Goal: Information Seeking & Learning: Compare options

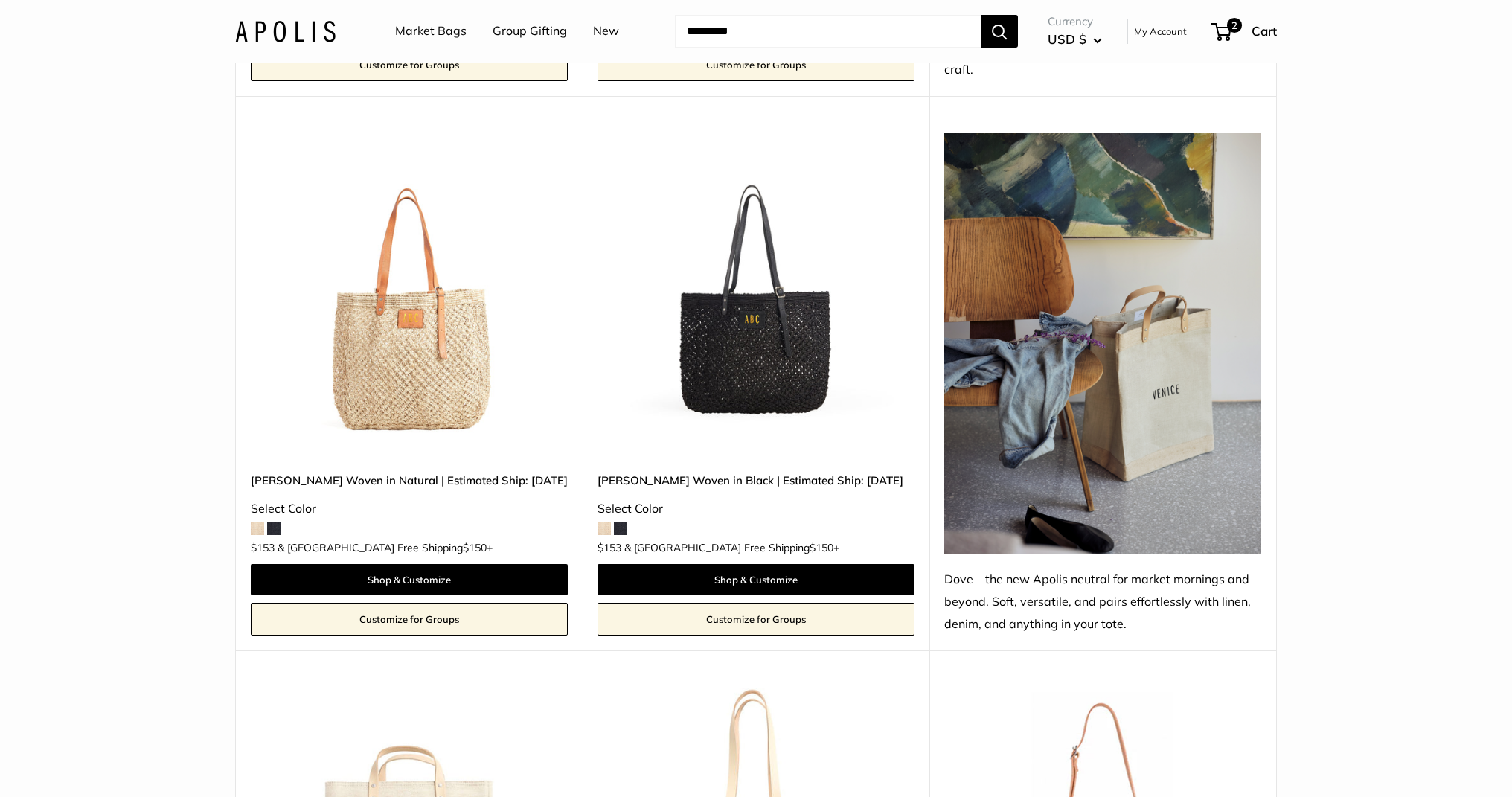
scroll to position [1322, 0]
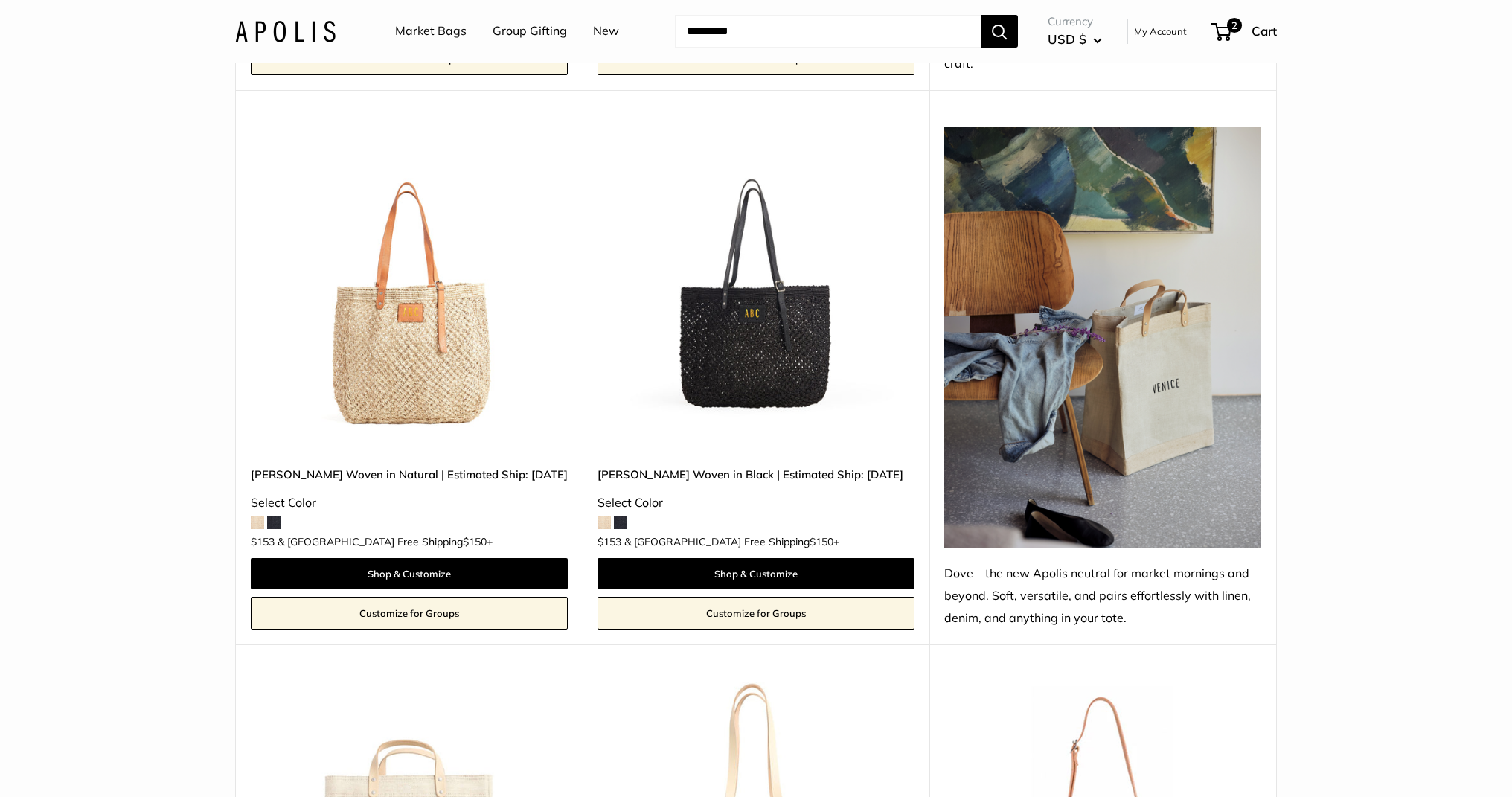
click at [0, 0] on img at bounding box center [0, 0] width 0 height 0
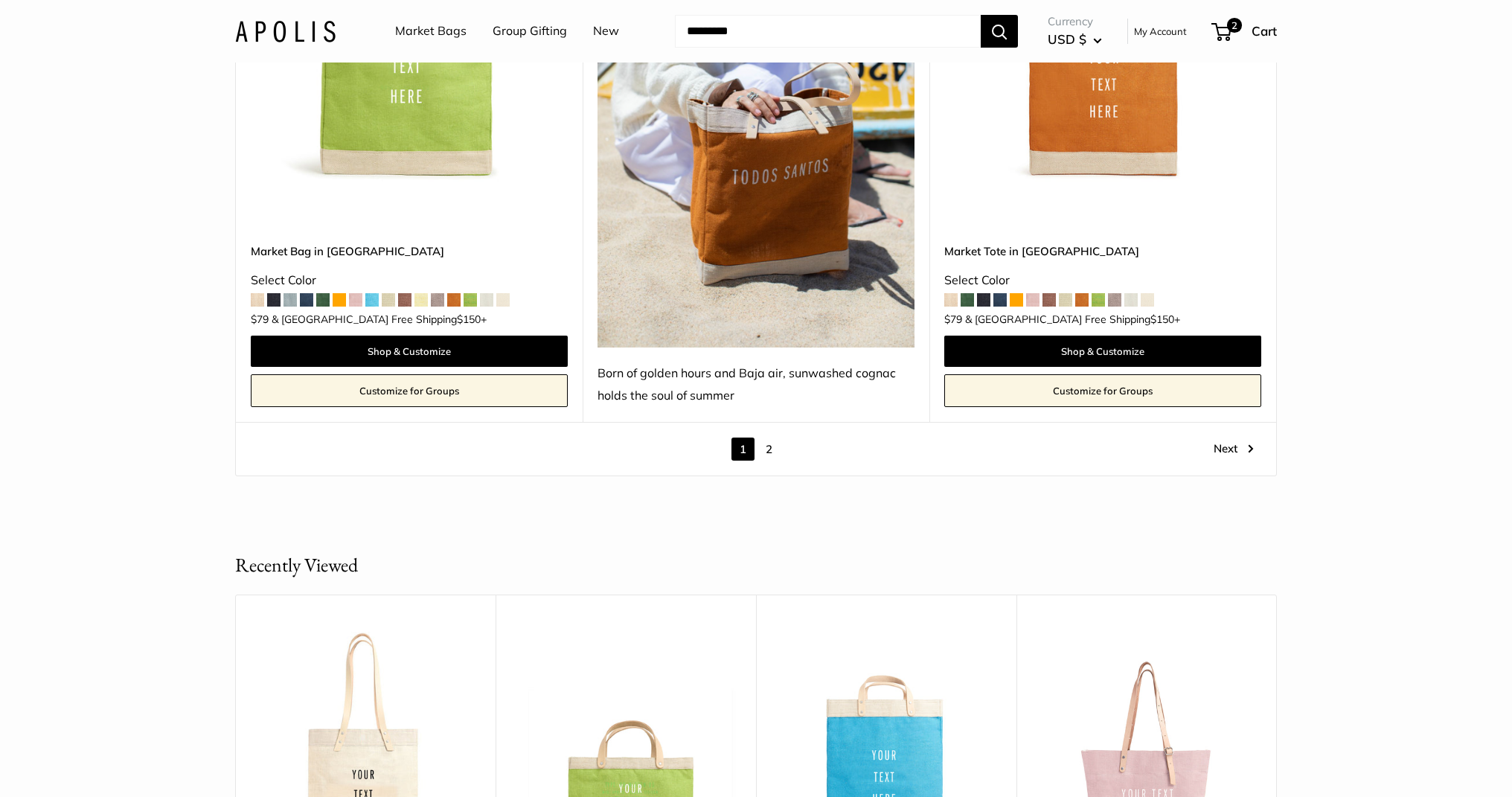
scroll to position [8573, 0]
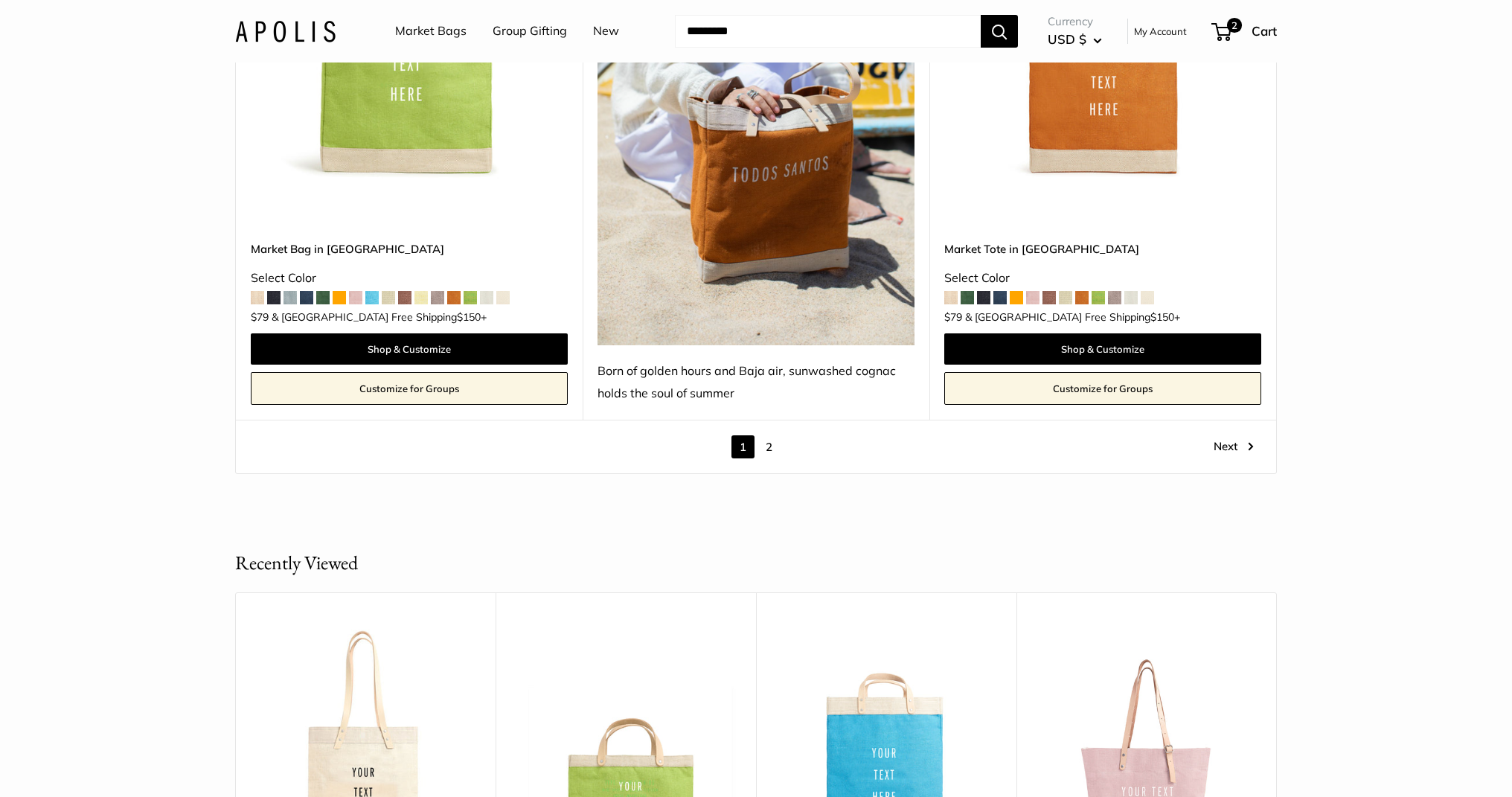
click at [769, 435] on link "2" at bounding box center [768, 446] width 23 height 23
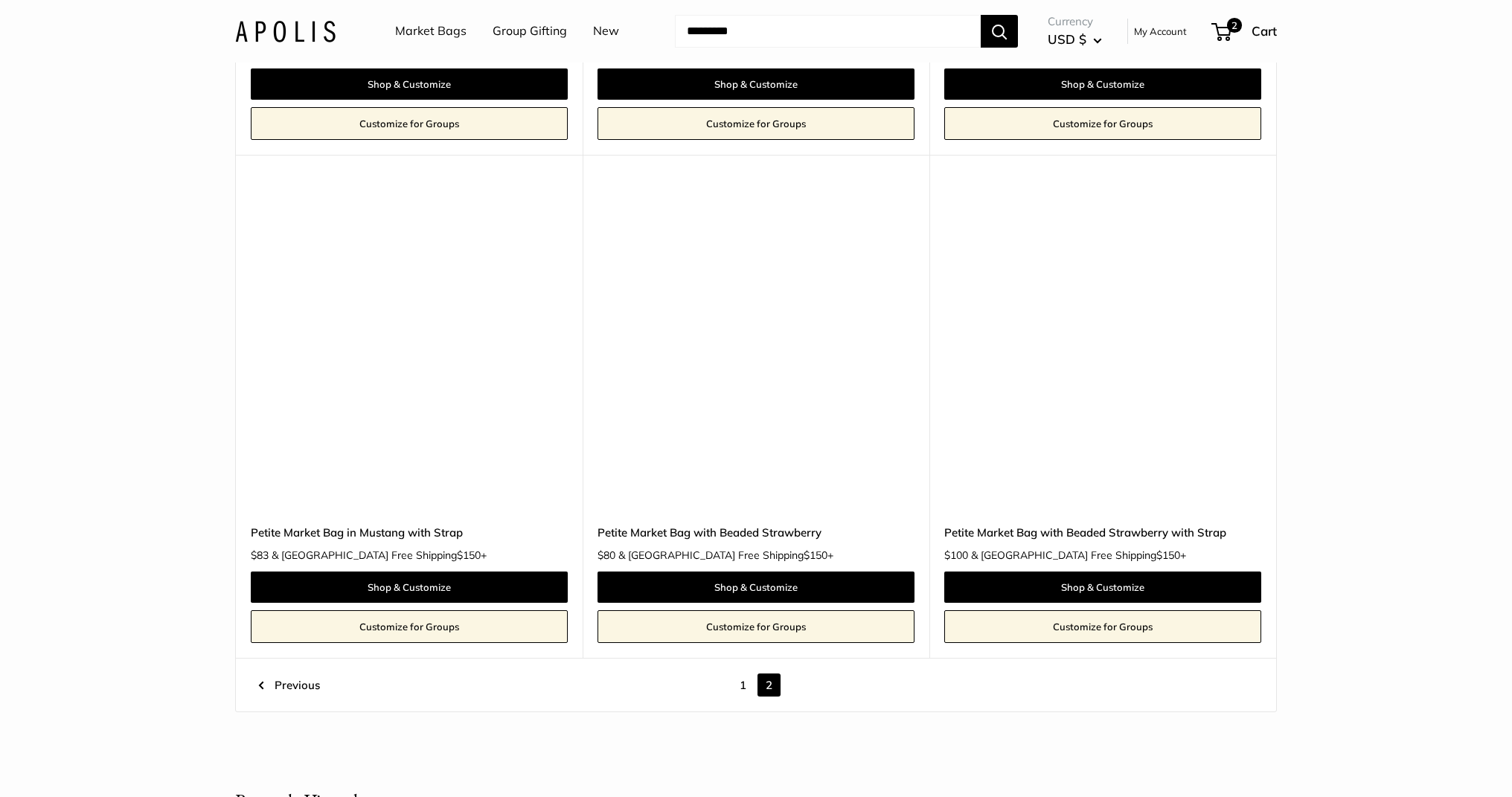
scroll to position [7427, 0]
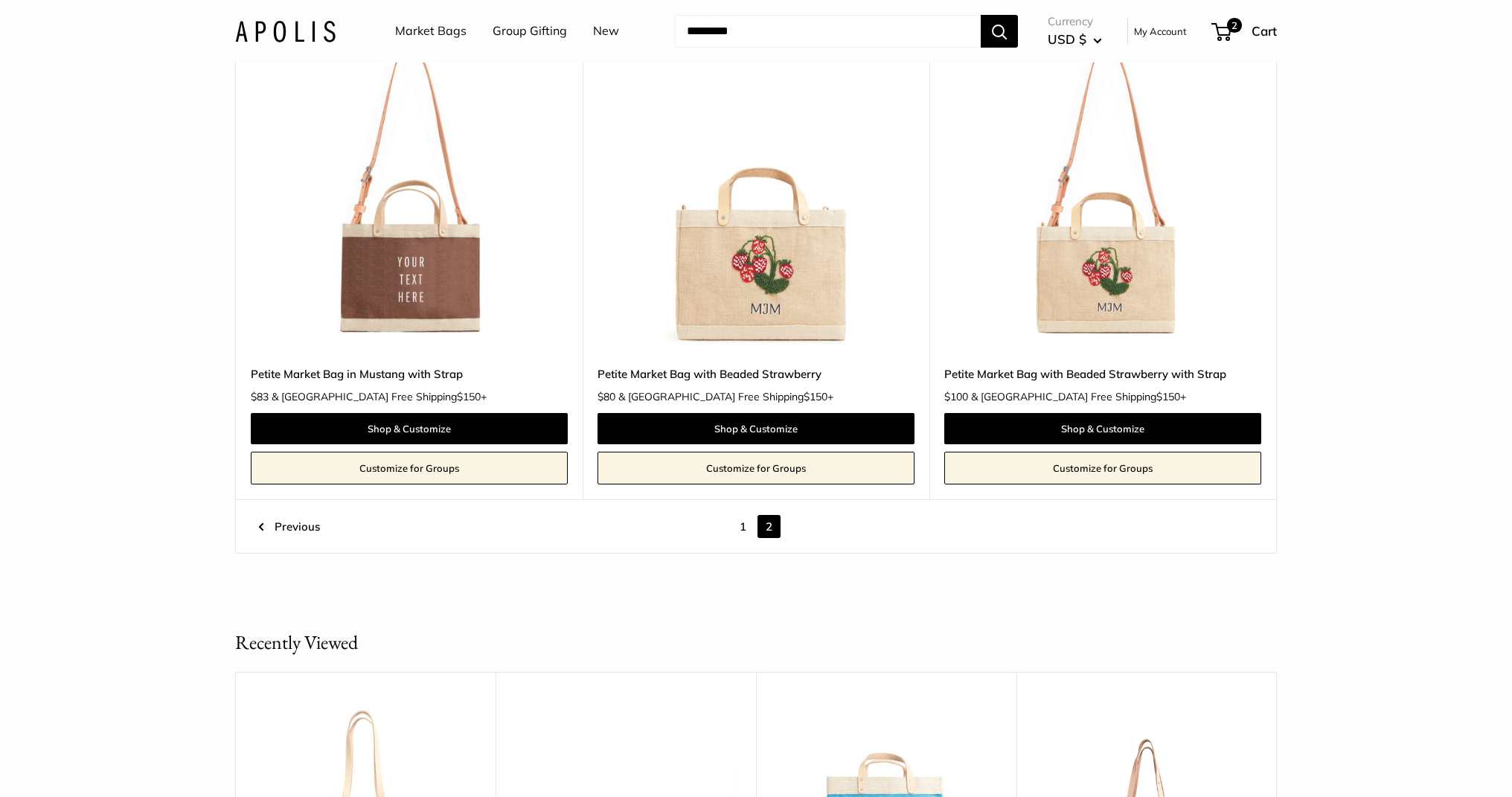
click at [0, 0] on img at bounding box center [0, 0] width 0 height 0
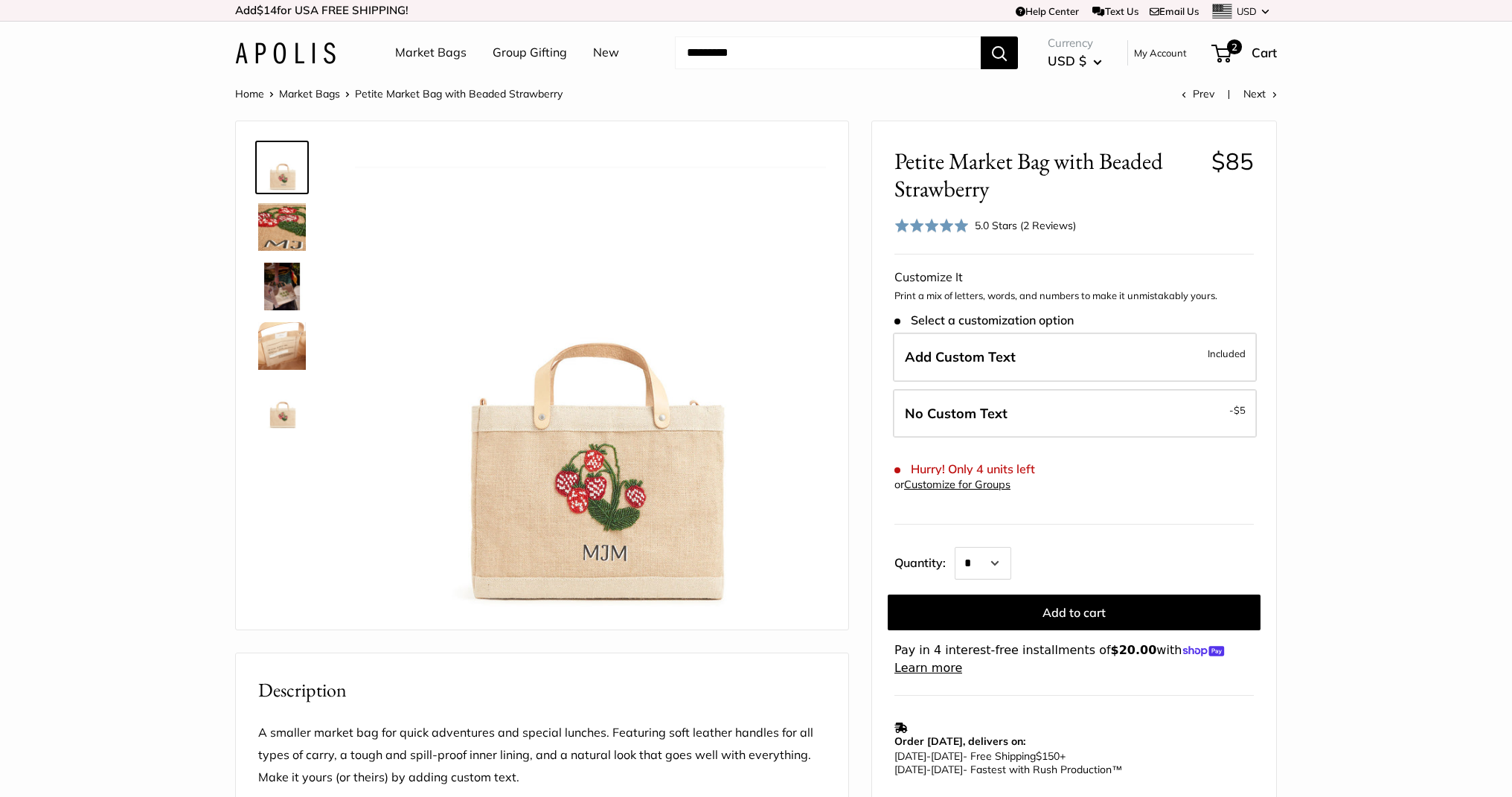
click at [324, 46] on img at bounding box center [285, 53] width 100 height 21
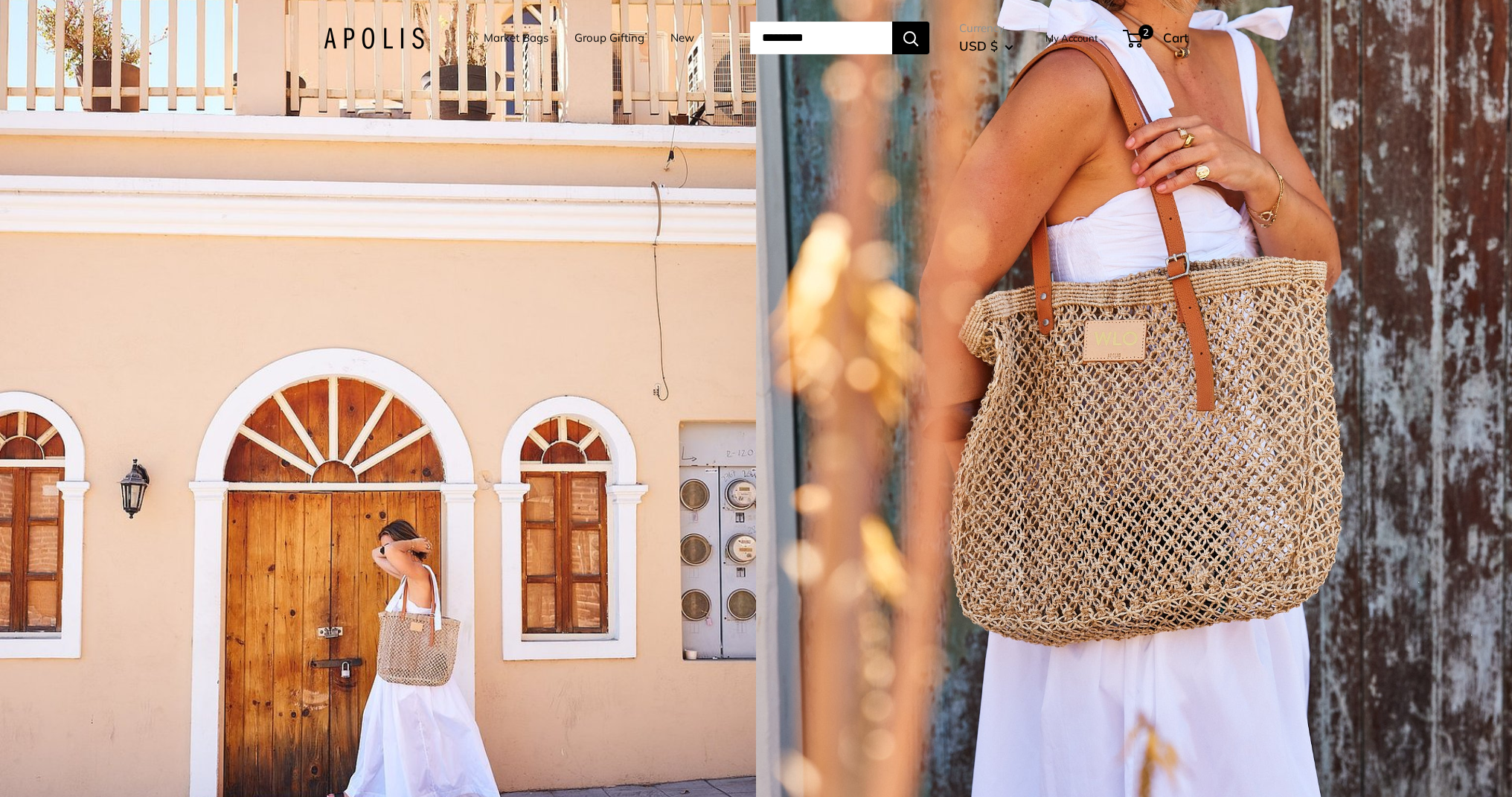
click at [482, 443] on div "1 / 5" at bounding box center [378, 398] width 756 height 797
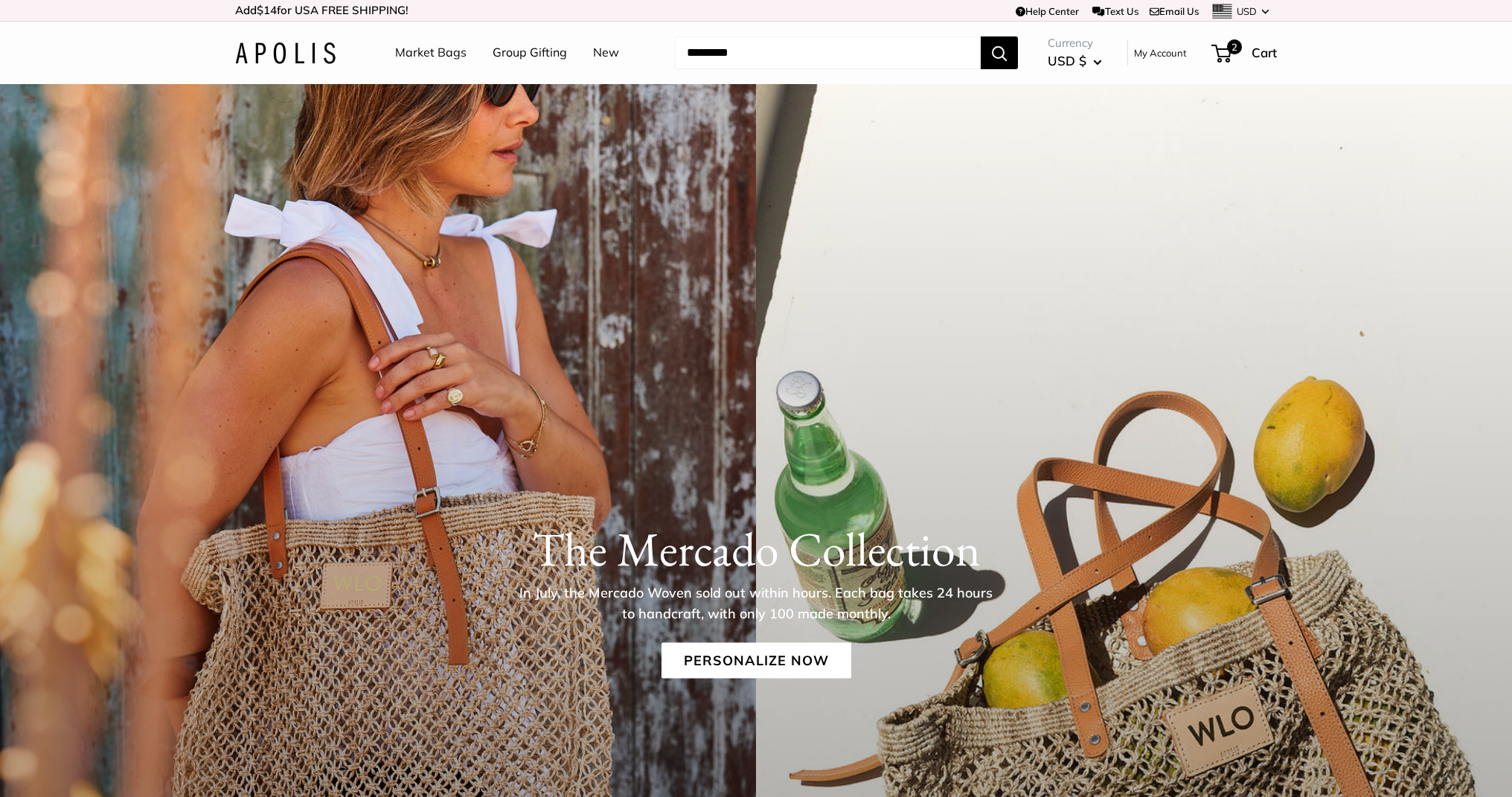
click at [605, 59] on link "New" at bounding box center [605, 53] width 26 height 22
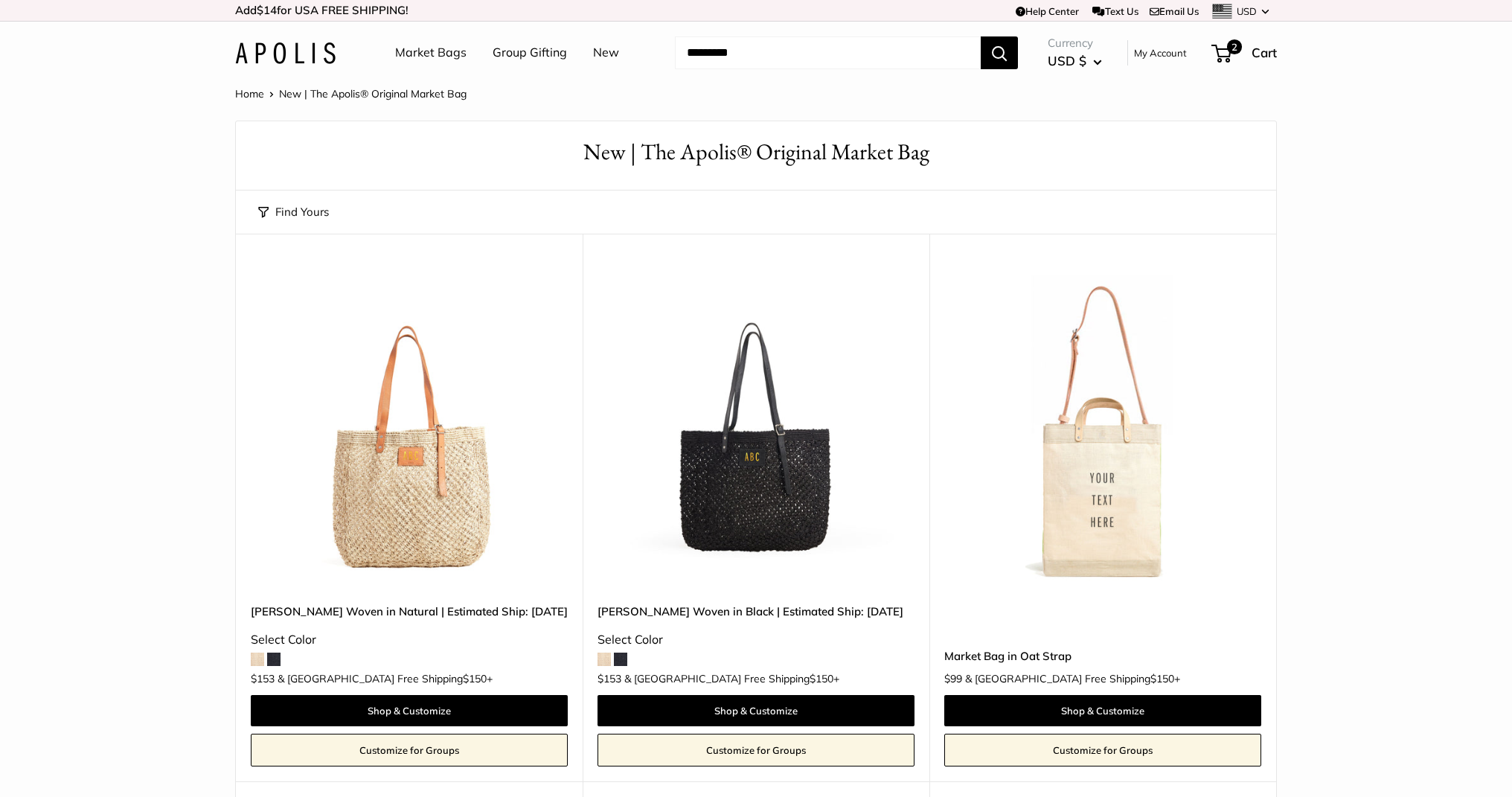
click at [424, 53] on link "Market Bags" at bounding box center [431, 53] width 71 height 22
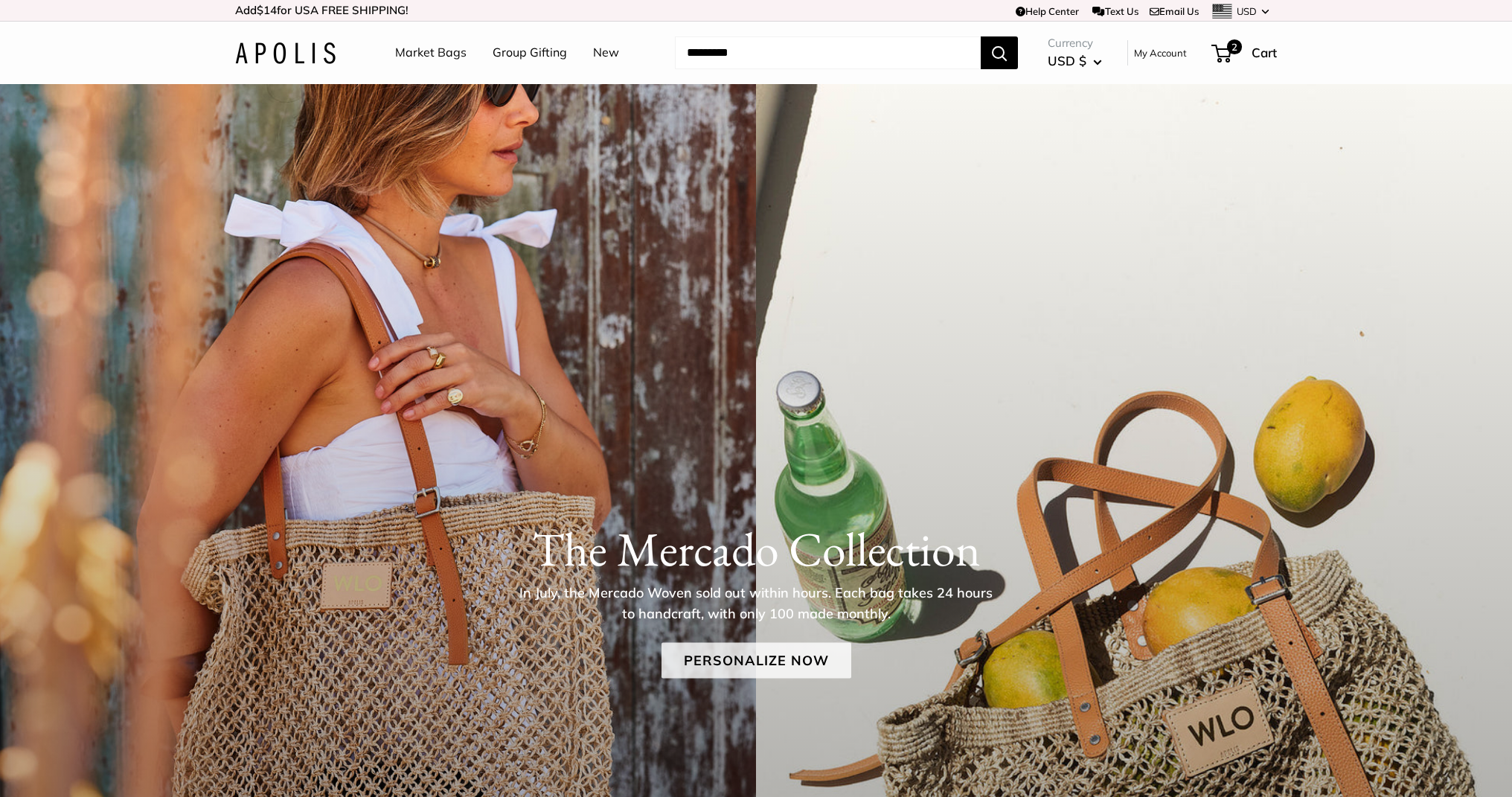
click at [749, 658] on link "Personalize Now" at bounding box center [756, 660] width 190 height 36
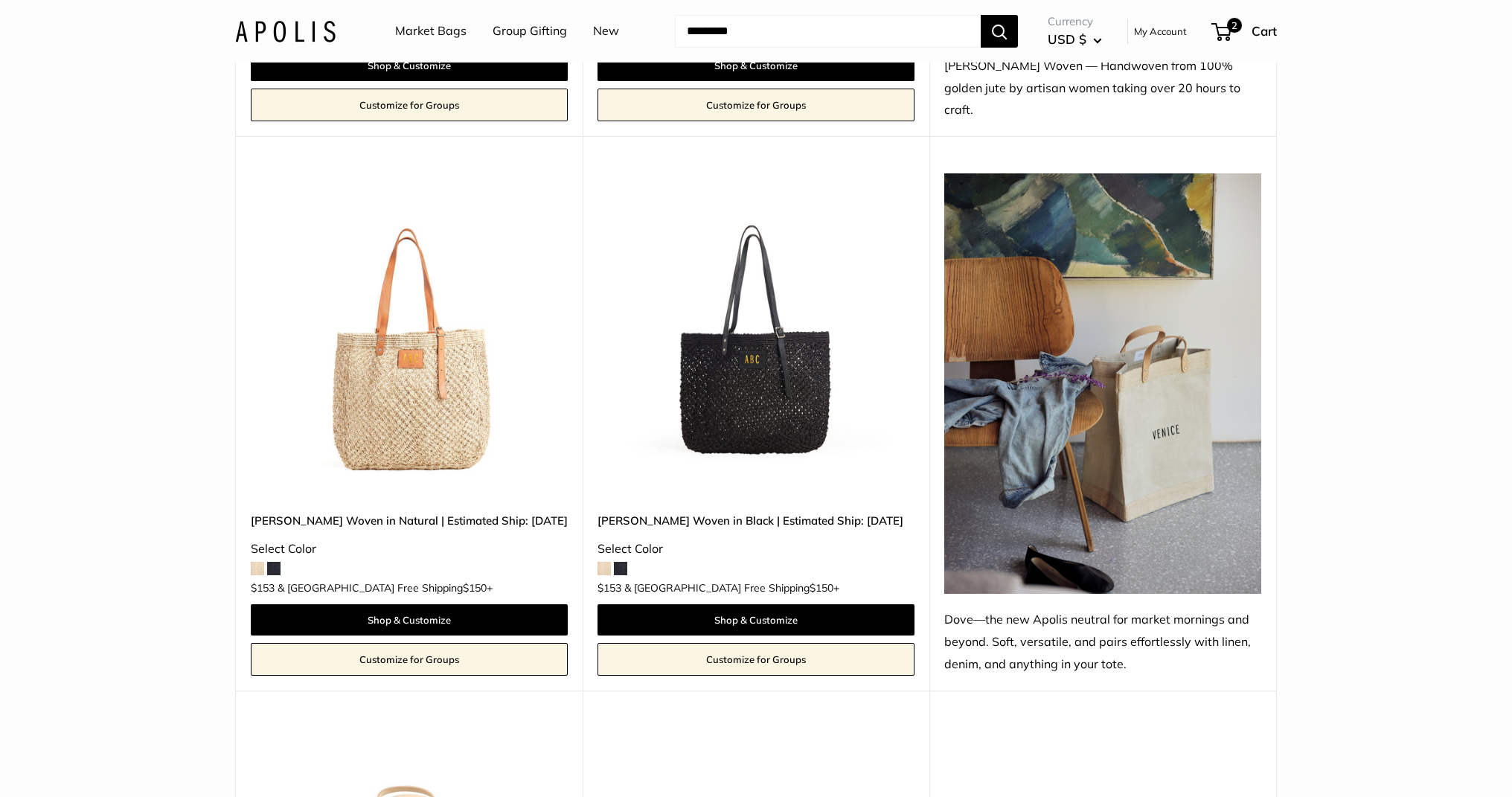
scroll to position [1307, 0]
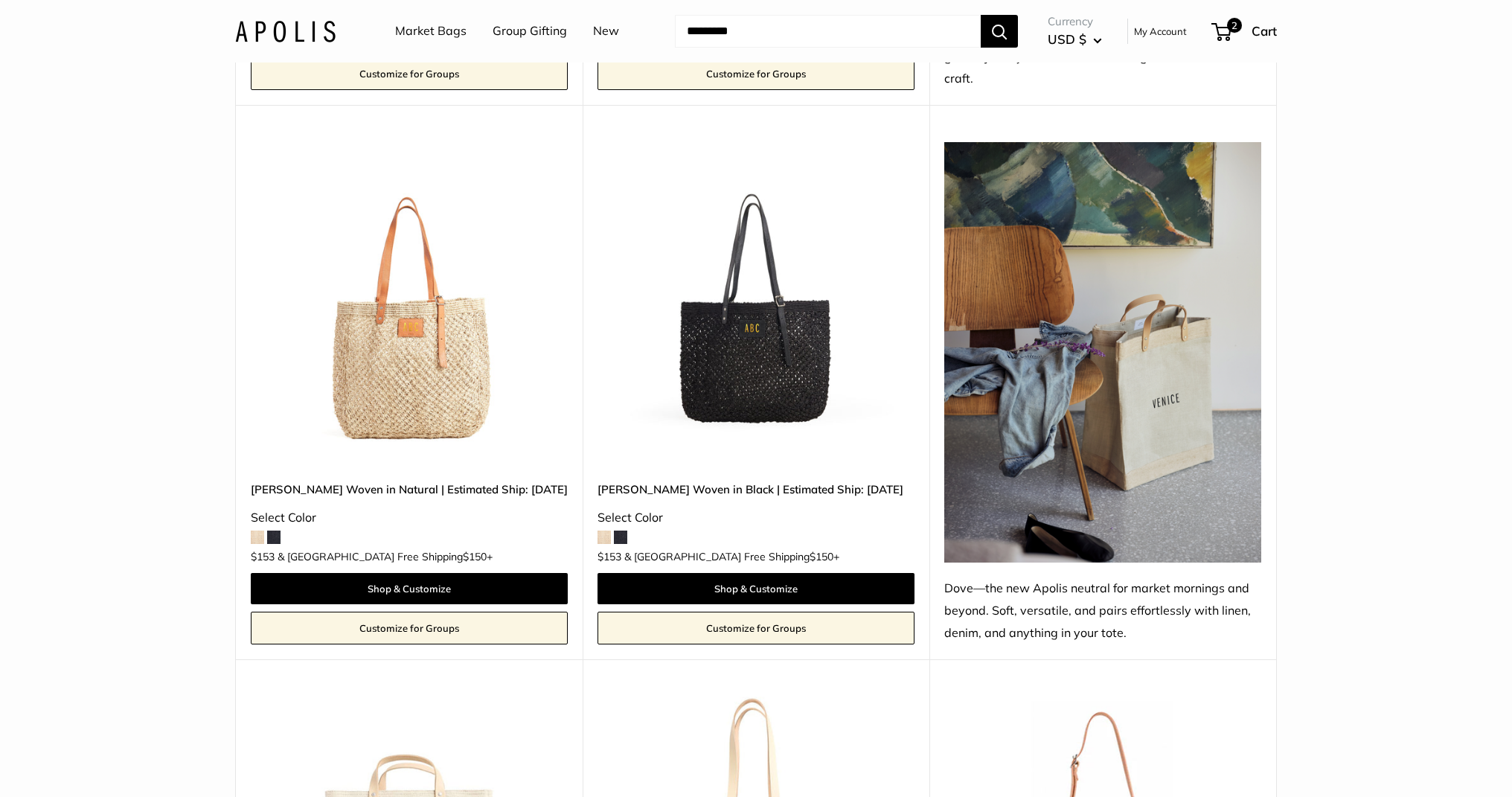
click at [0, 0] on img at bounding box center [0, 0] width 0 height 0
